Goal: Task Accomplishment & Management: Use online tool/utility

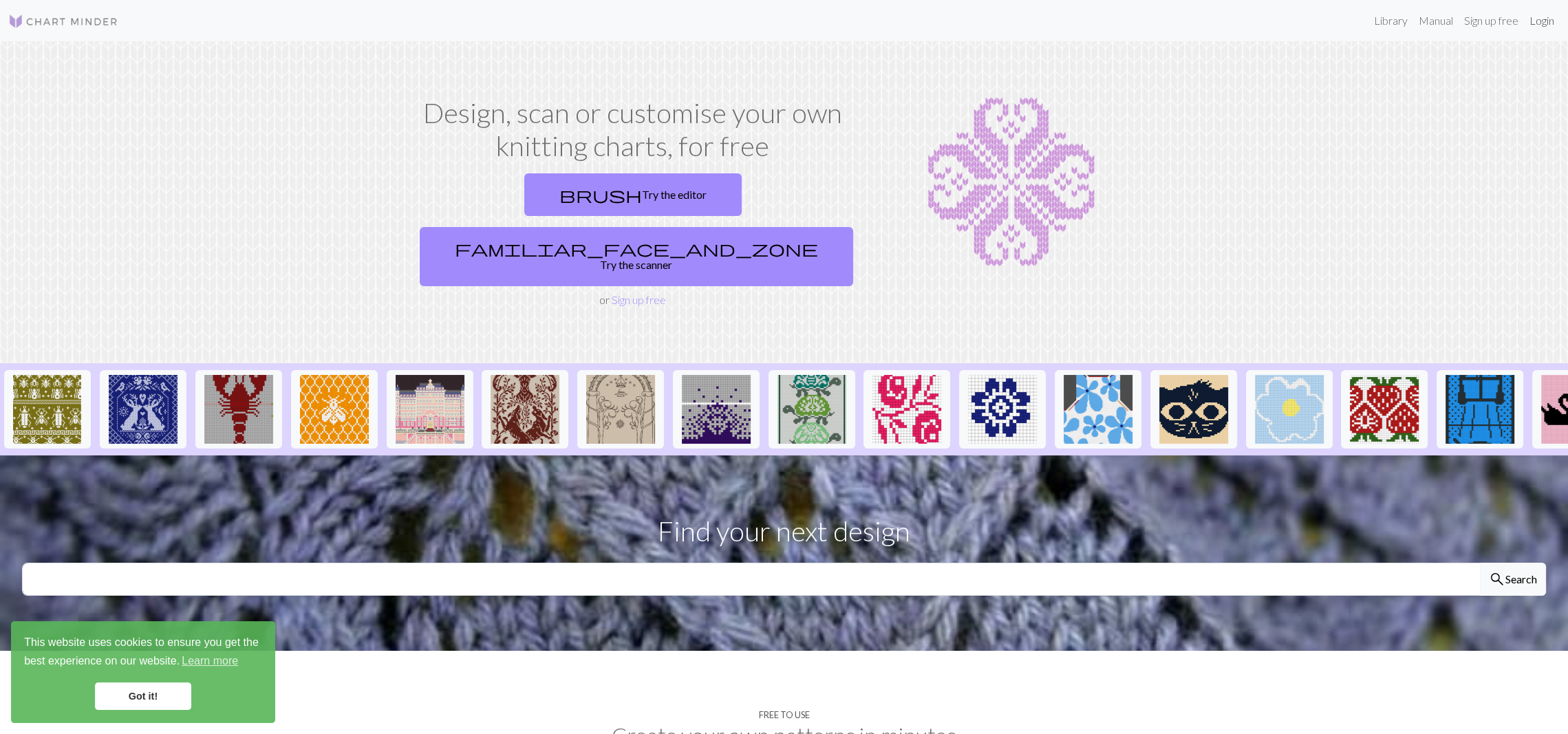
click at [1546, 21] on link "Login" at bounding box center [1542, 21] width 35 height 28
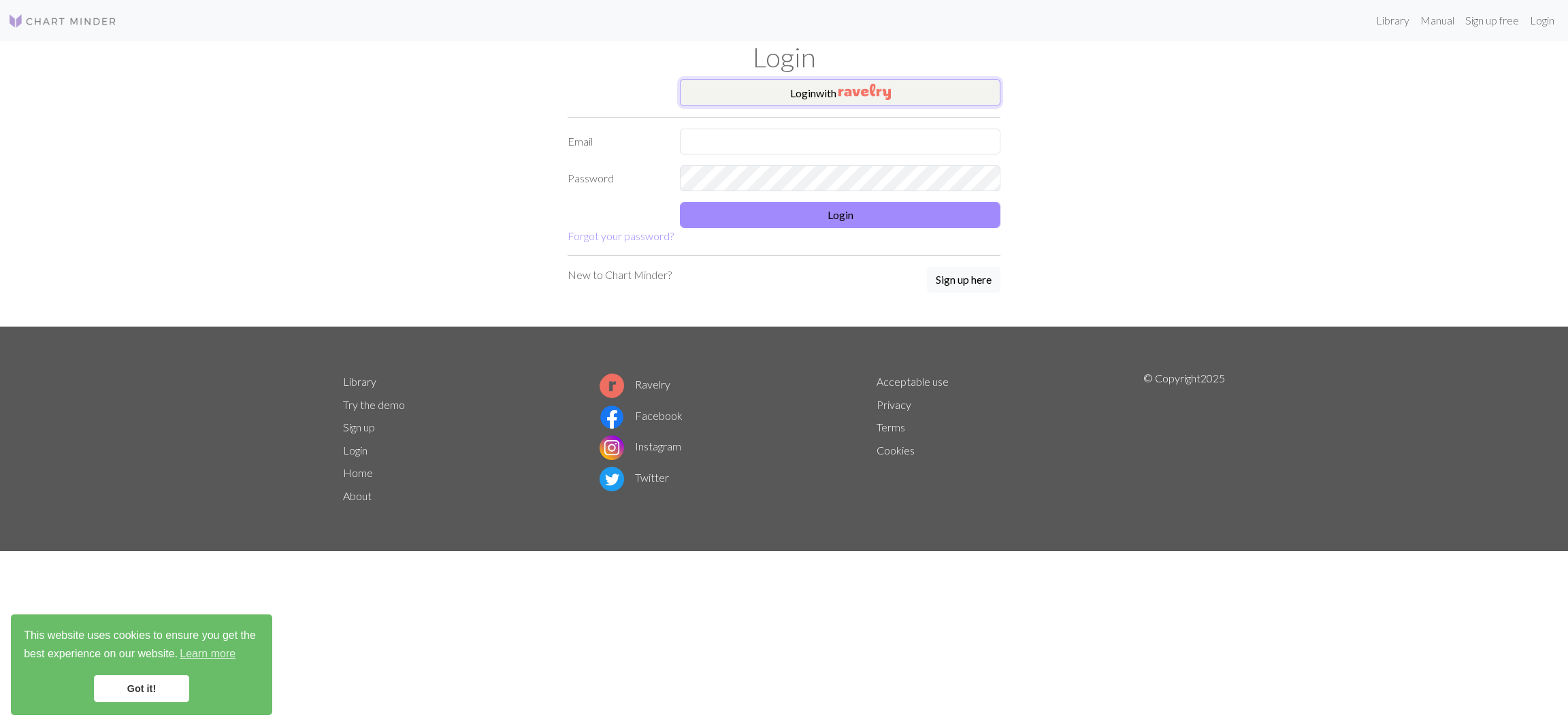
click at [882, 88] on img "button" at bounding box center [864, 91] width 53 height 16
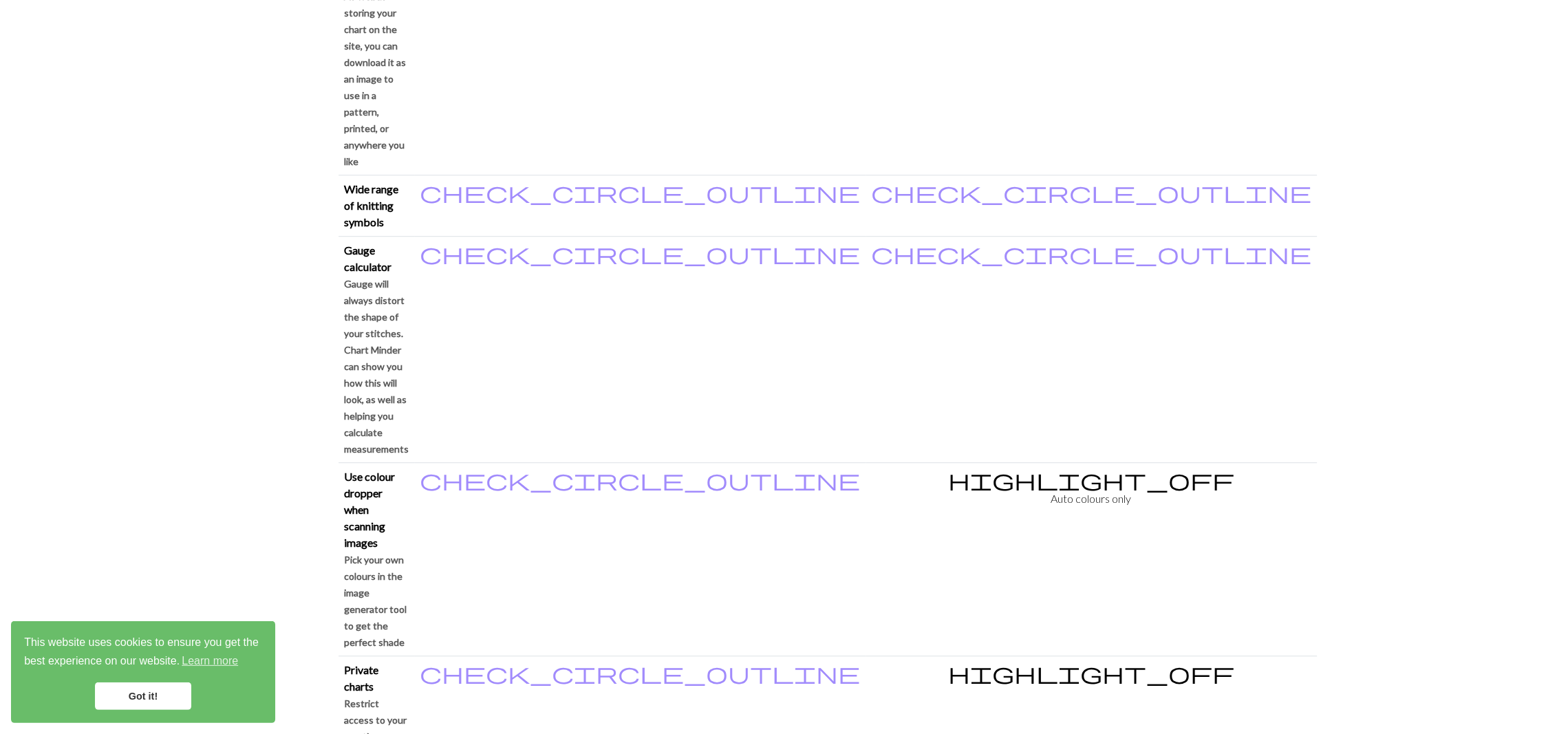
scroll to position [1188, 0]
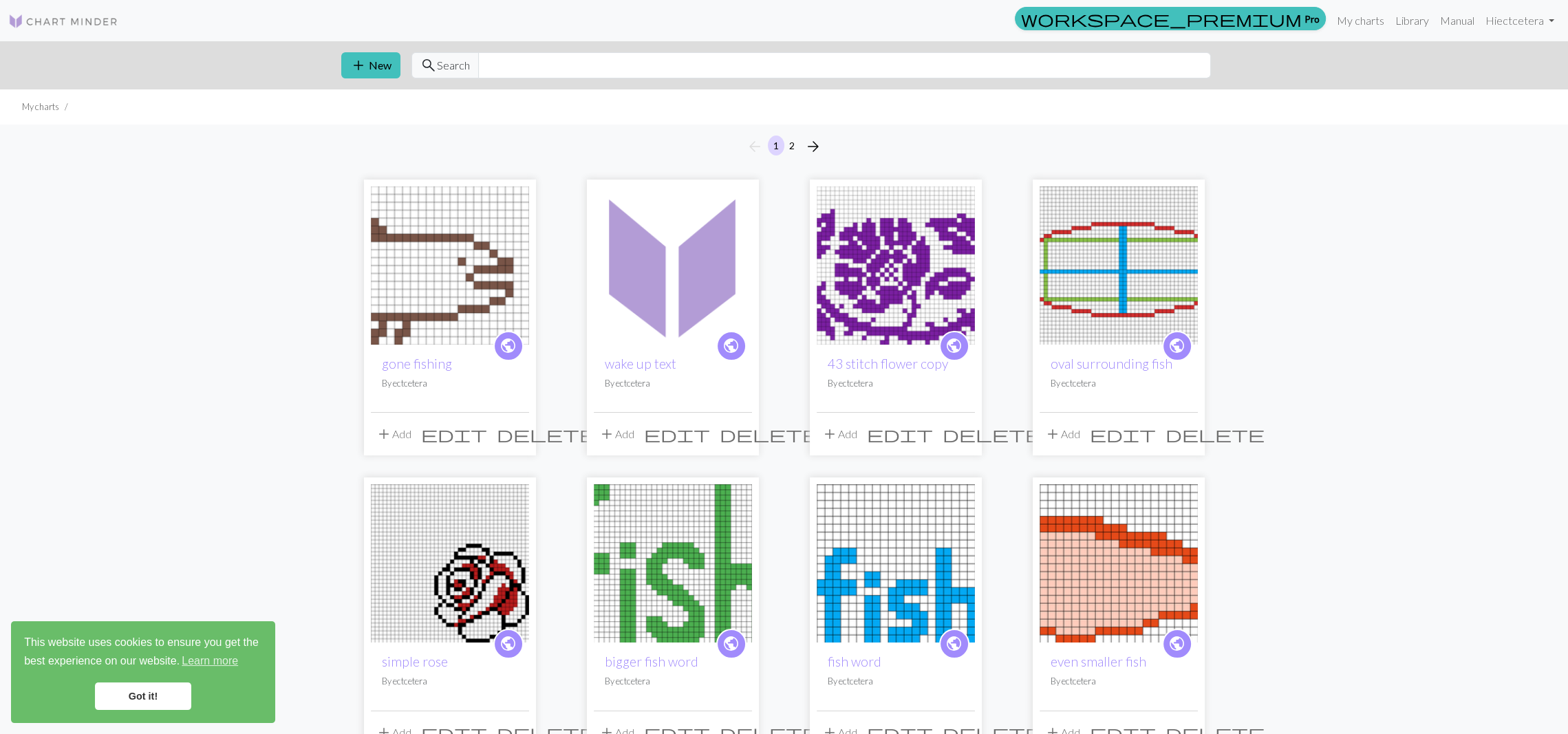
click at [488, 236] on img at bounding box center [449, 265] width 158 height 158
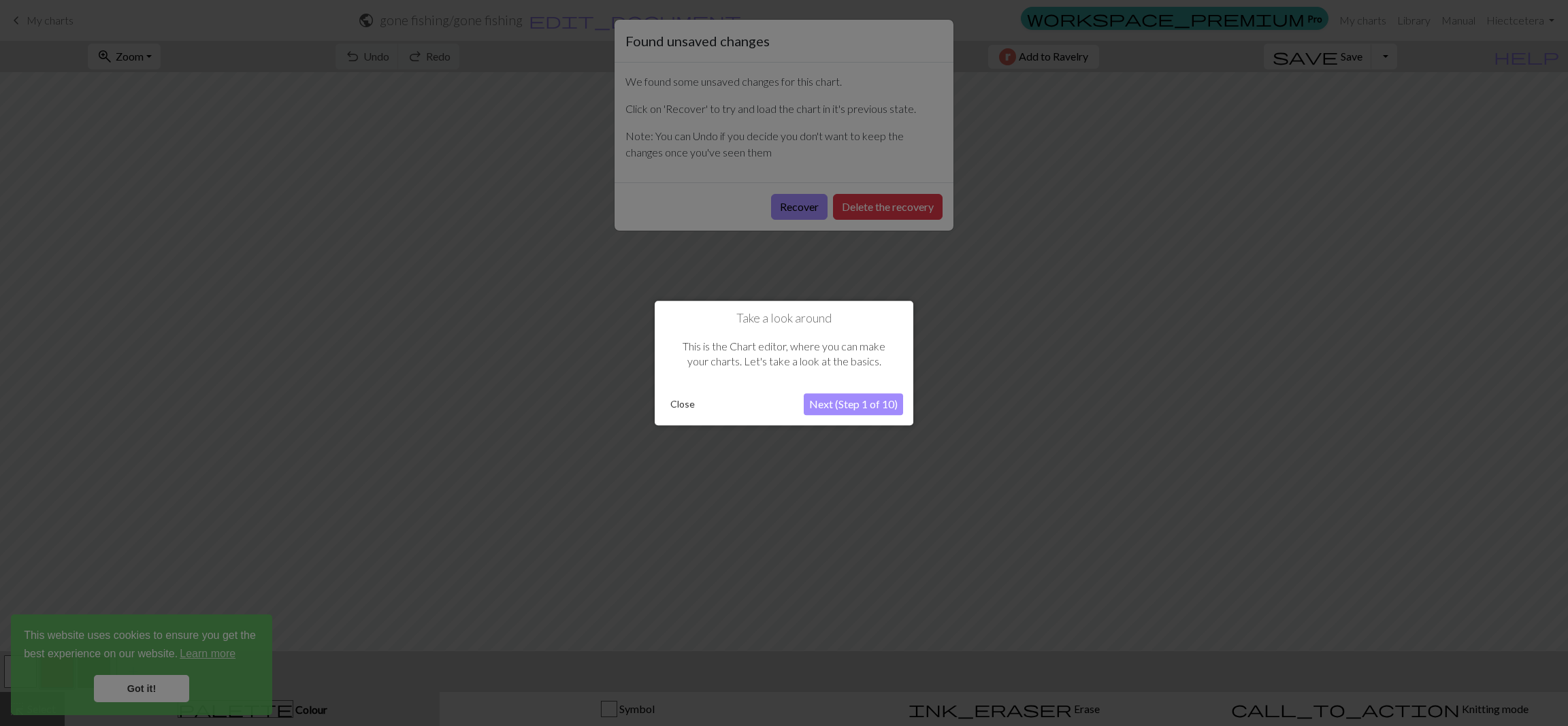
click at [687, 408] on button "Close" at bounding box center [682, 404] width 35 height 21
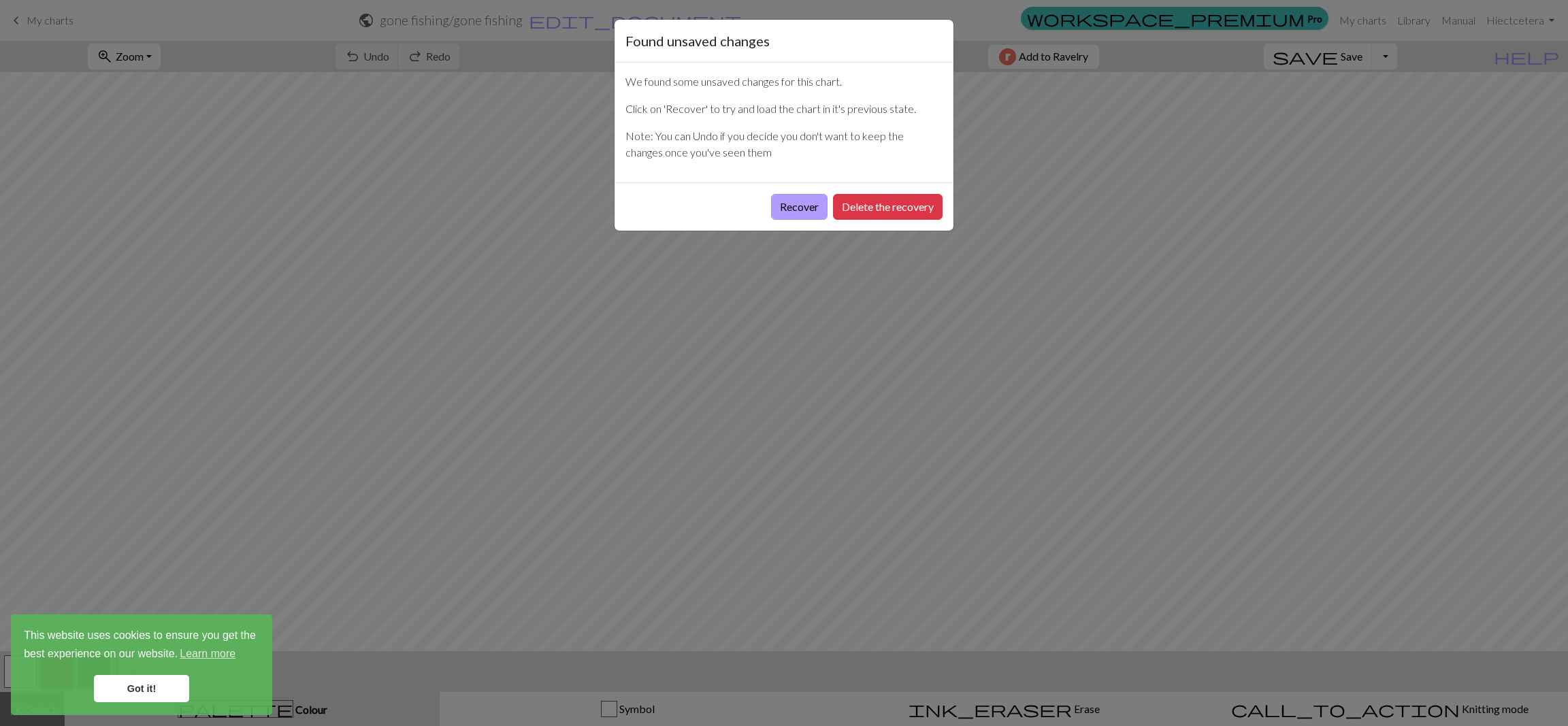
click at [822, 208] on button "Recover" at bounding box center [800, 206] width 56 height 26
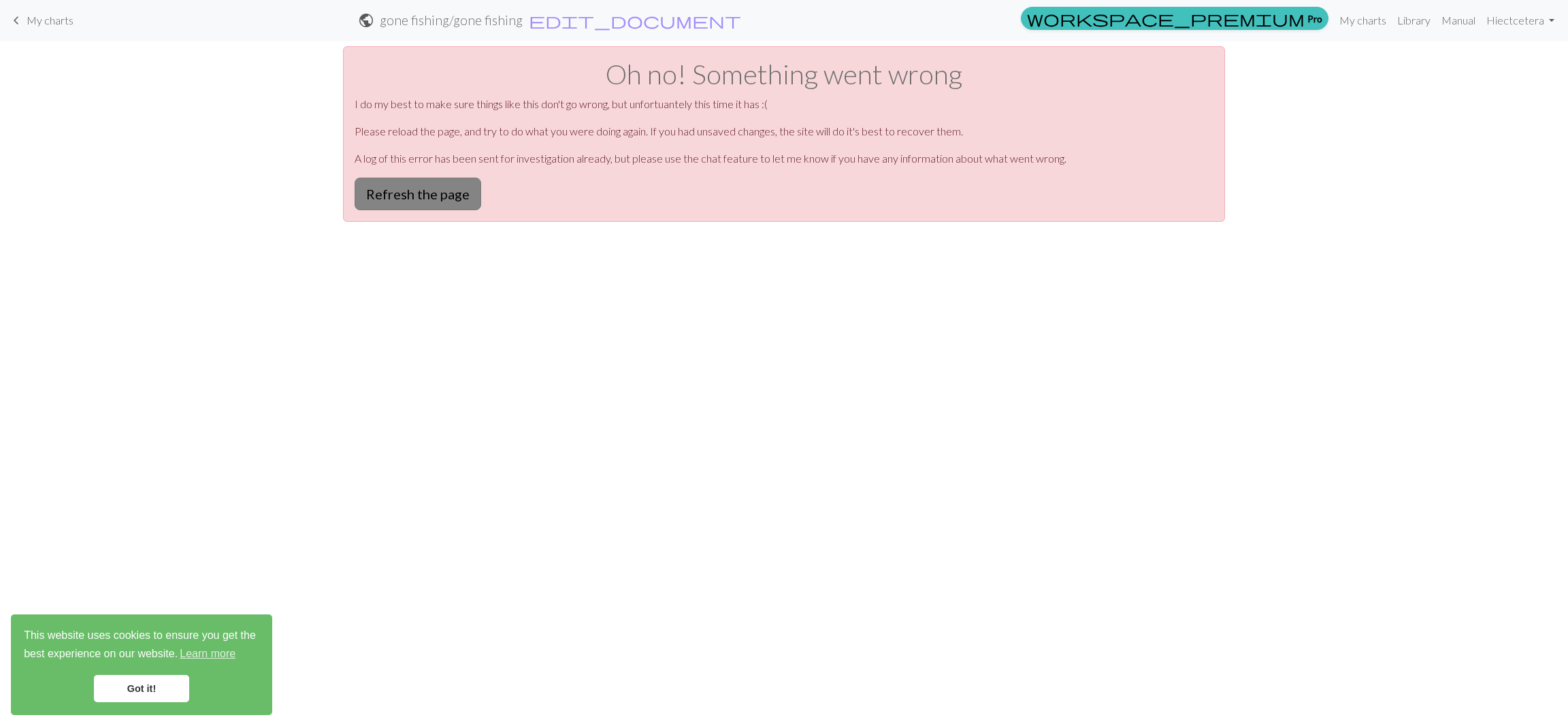
click at [456, 197] on button "Refresh the page" at bounding box center [418, 193] width 127 height 33
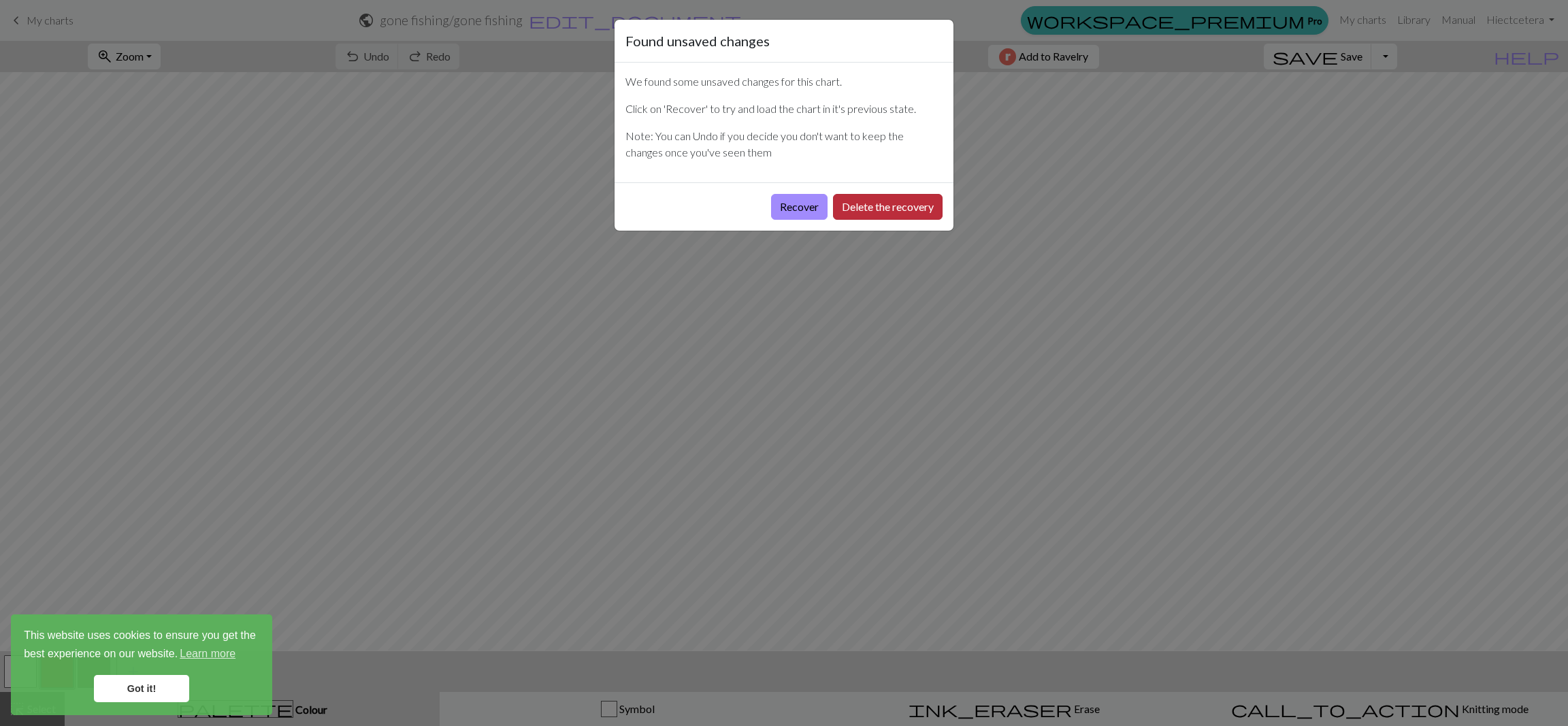
click at [878, 213] on button "Delete the recovery" at bounding box center [888, 206] width 110 height 26
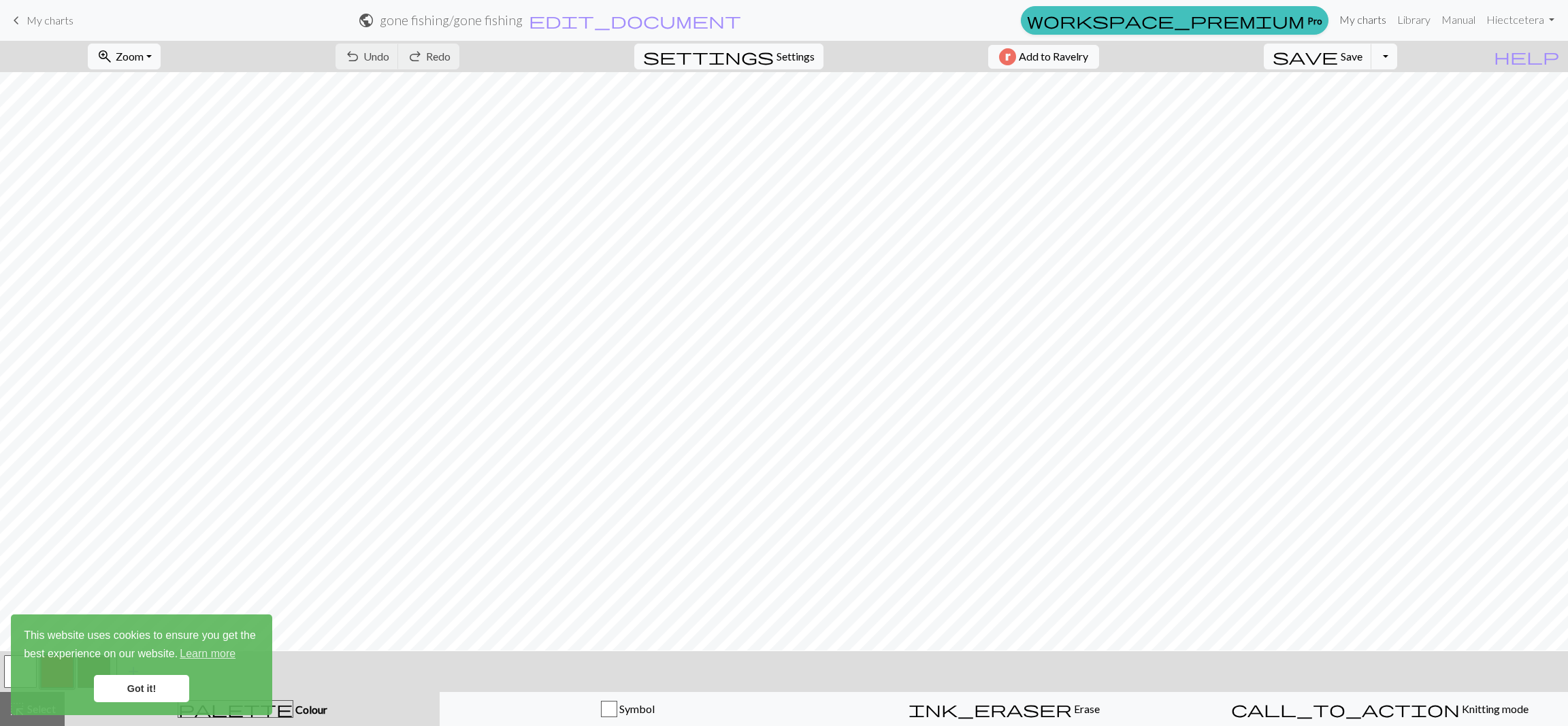
click at [1358, 30] on link "My charts" at bounding box center [1363, 20] width 58 height 27
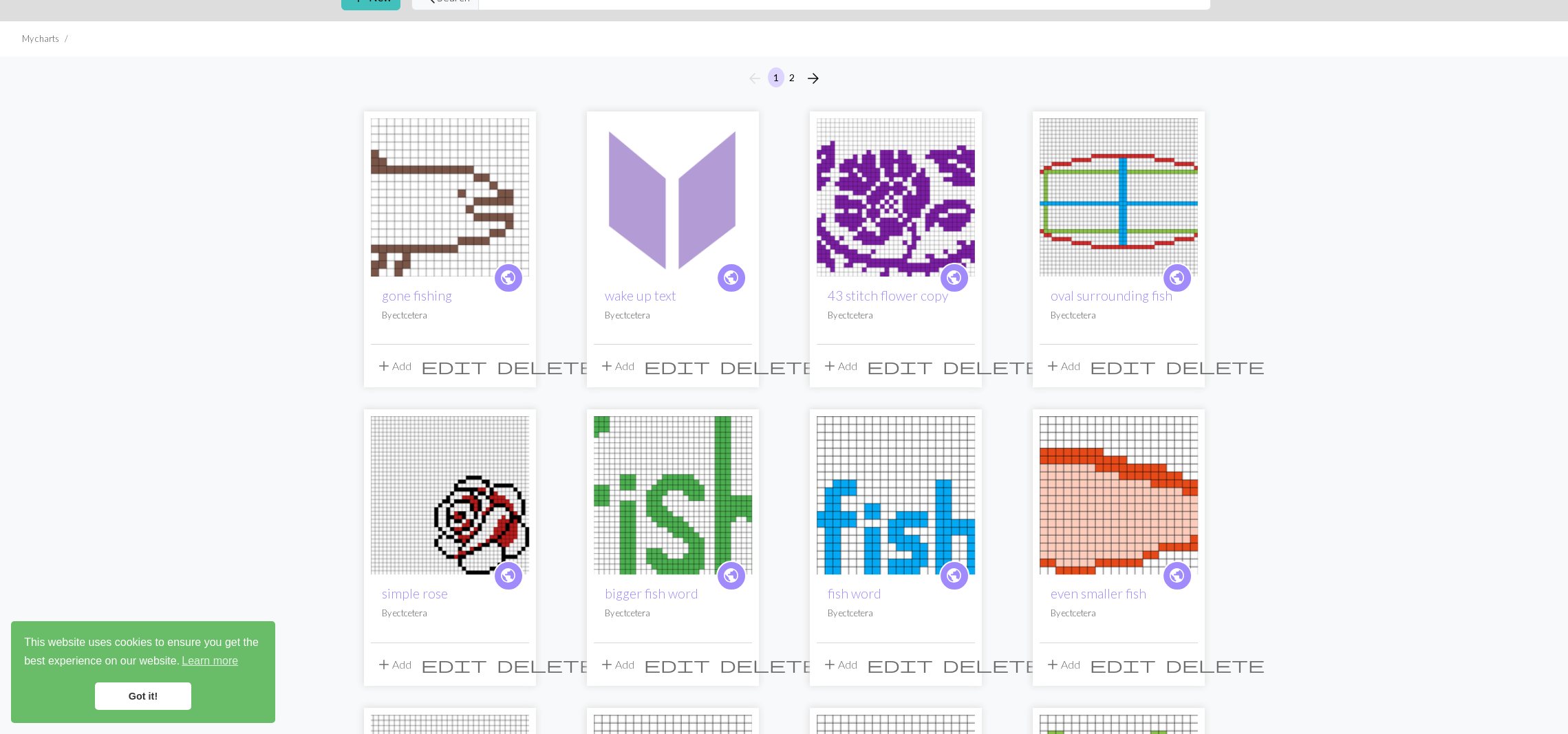
scroll to position [74, 0]
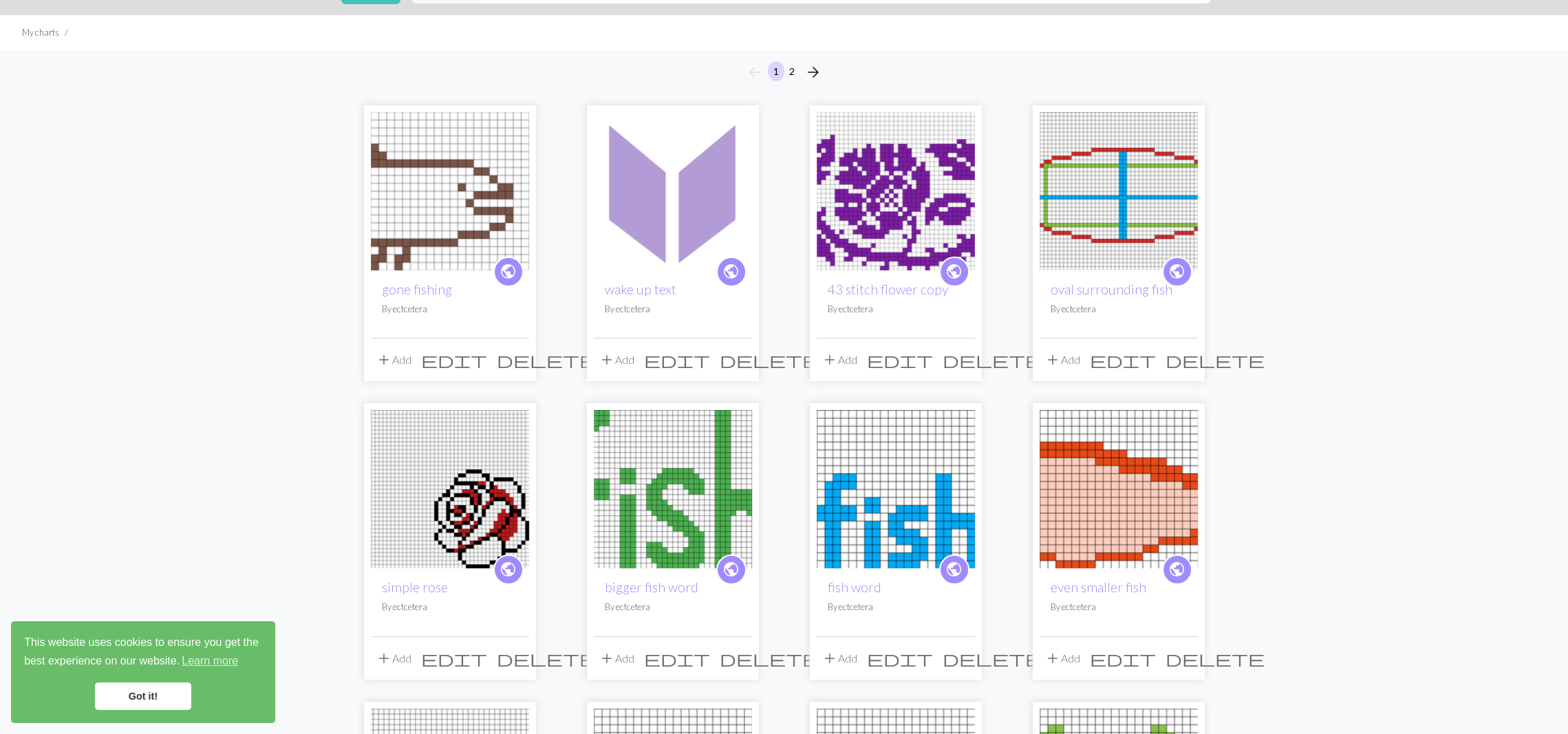
click at [651, 158] on img at bounding box center [672, 191] width 158 height 158
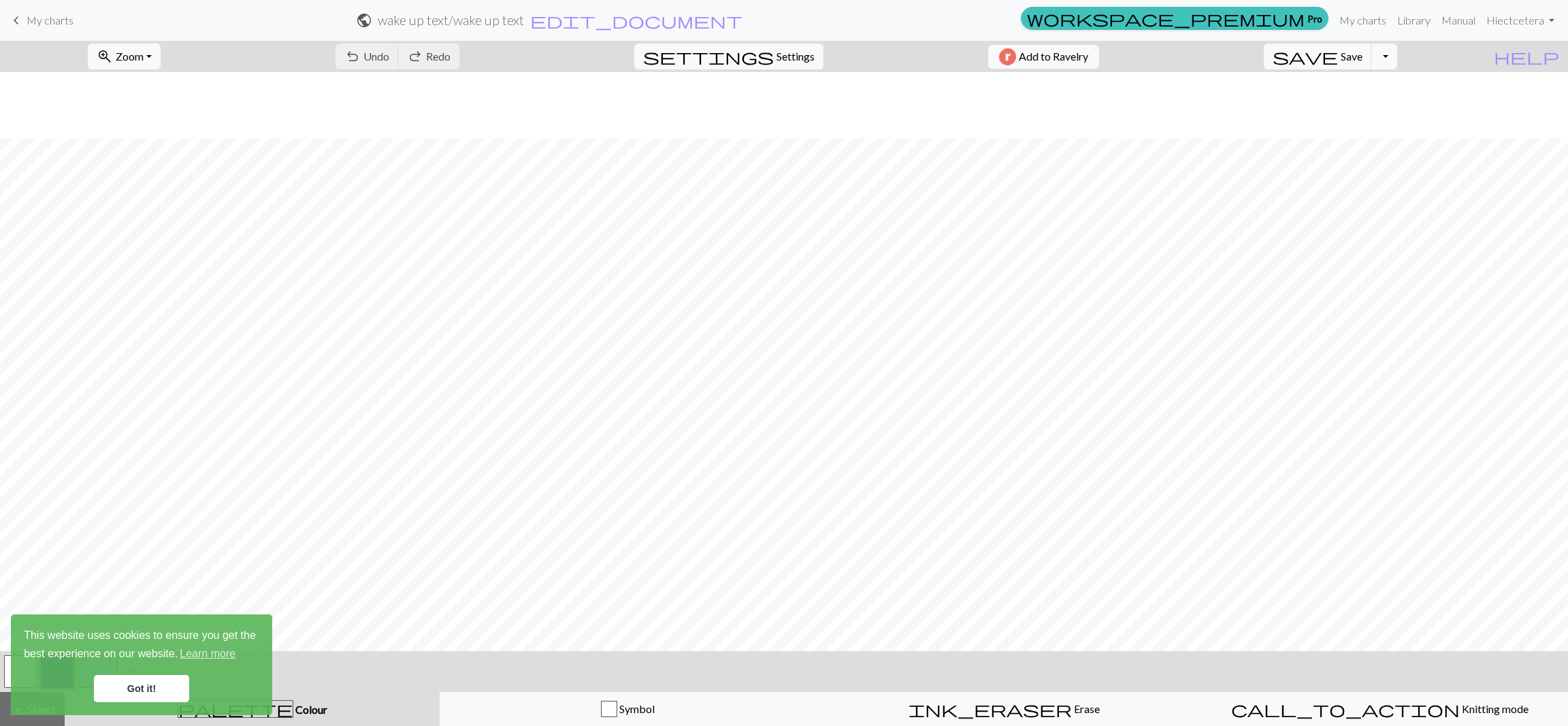
scroll to position [316, 0]
click at [163, 685] on link "Got it!" at bounding box center [141, 689] width 95 height 27
